Goal: Information Seeking & Learning: Learn about a topic

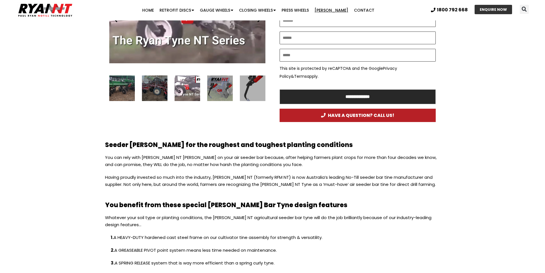
scroll to position [356, 0]
click at [222, 90] on div "2 / 16" at bounding box center [220, 89] width 26 height 26
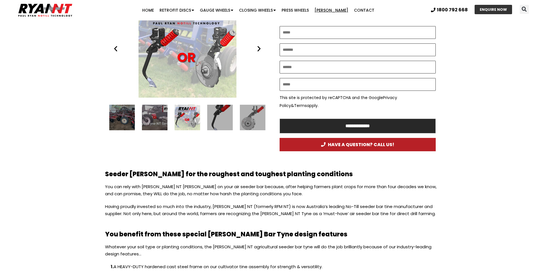
scroll to position [321, 0]
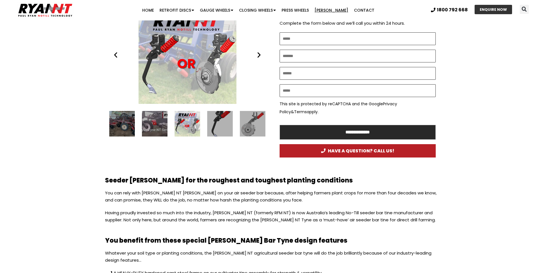
click at [258, 55] on icon "Next slide" at bounding box center [259, 54] width 7 height 7
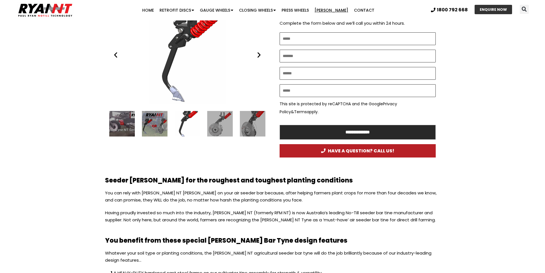
click at [258, 55] on icon "Next slide" at bounding box center [259, 54] width 7 height 7
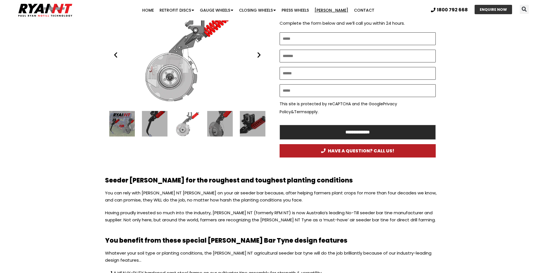
click at [258, 55] on icon "Next slide" at bounding box center [259, 54] width 7 height 7
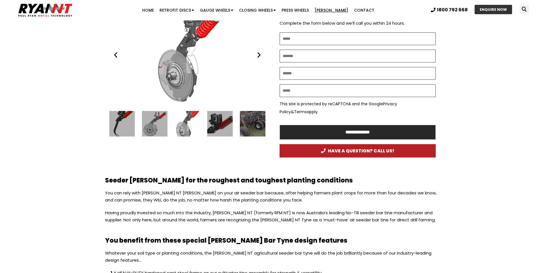
click at [258, 55] on icon "Next slide" at bounding box center [259, 54] width 7 height 7
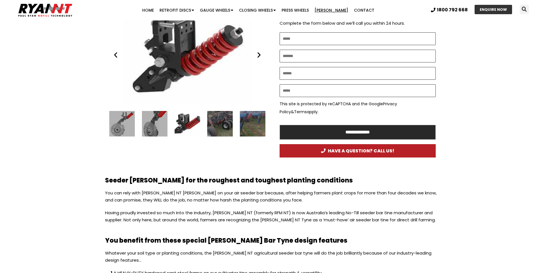
click at [258, 55] on icon "Next slide" at bounding box center [259, 54] width 7 height 7
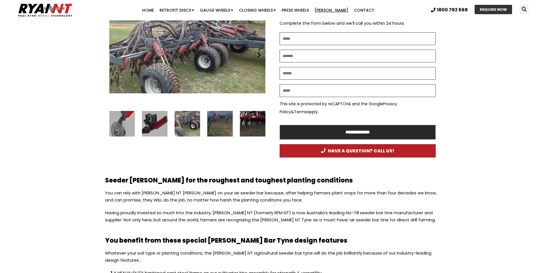
click at [258, 55] on icon "Next slide" at bounding box center [259, 54] width 7 height 7
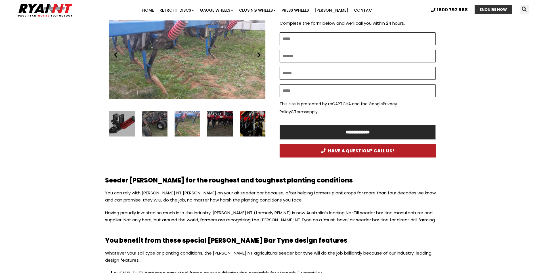
click at [258, 55] on icon "Next slide" at bounding box center [259, 54] width 7 height 7
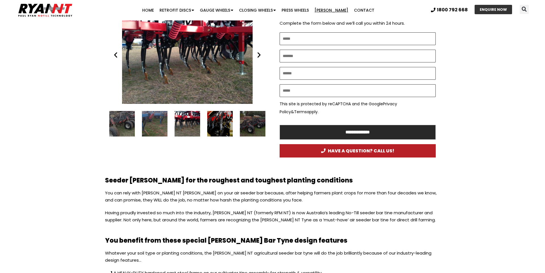
click at [258, 55] on icon "Next slide" at bounding box center [259, 54] width 7 height 7
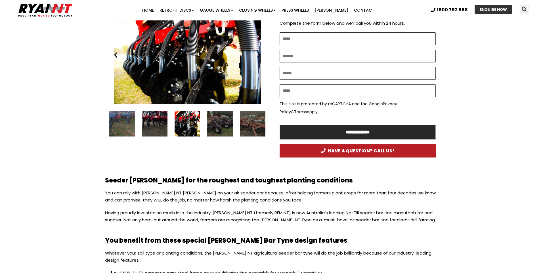
click at [258, 55] on icon "Next slide" at bounding box center [259, 54] width 7 height 7
